Goal: Task Accomplishment & Management: Manage account settings

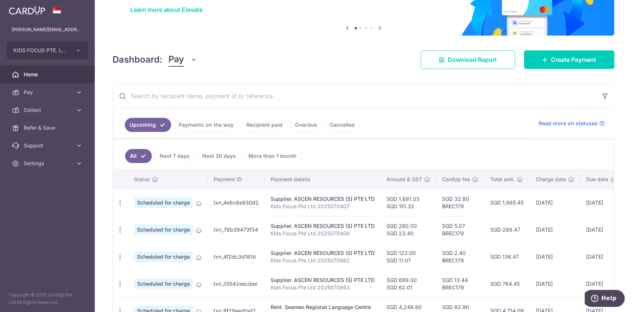
scroll to position [61, 0]
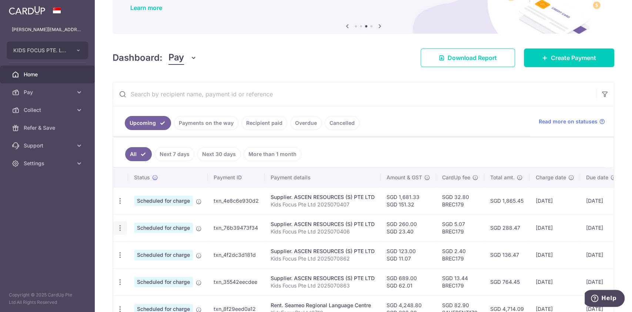
click at [120, 205] on icon "button" at bounding box center [120, 201] width 8 height 8
click at [138, 284] on span "Upload doc" at bounding box center [159, 284] width 50 height 9
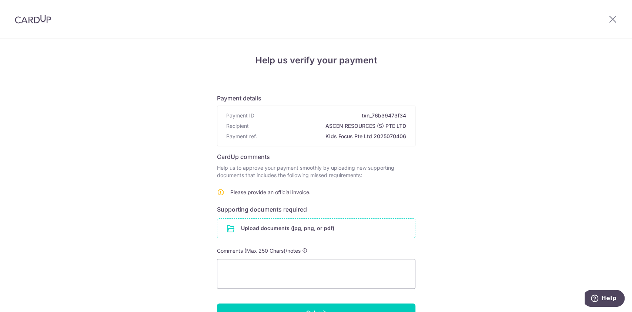
click at [251, 231] on input "file" at bounding box center [316, 227] width 198 height 19
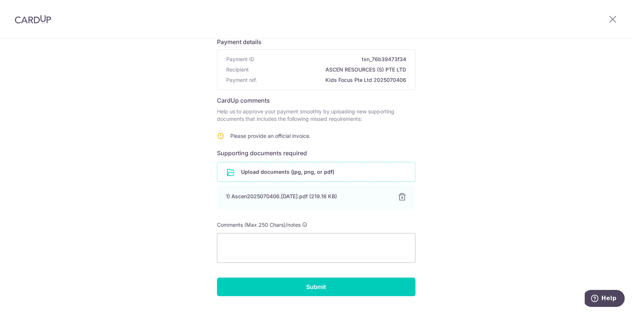
scroll to position [61, 0]
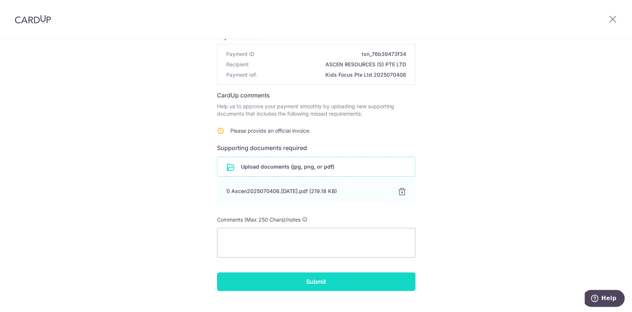
click at [352, 281] on input "Submit" at bounding box center [316, 281] width 198 height 19
